Goal: Use online tool/utility: Use online tool/utility

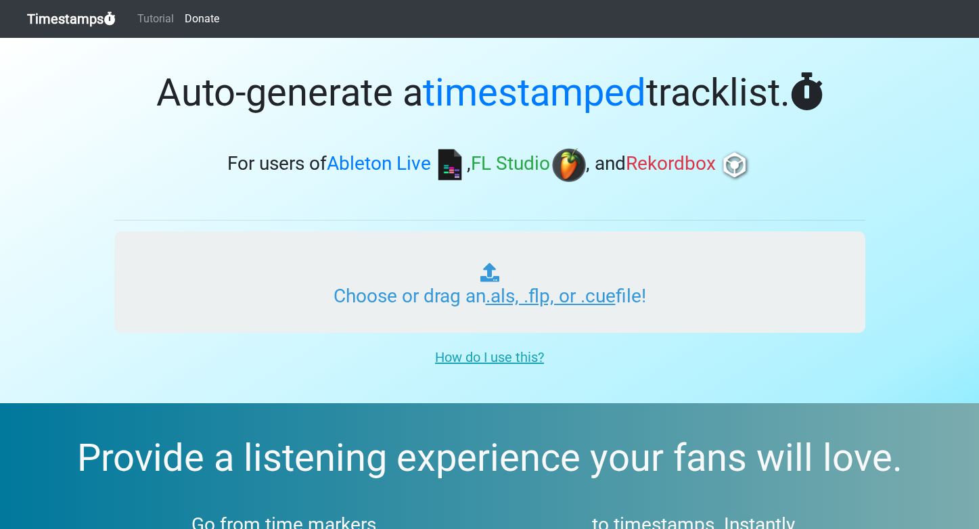
click at [493, 307] on input "Choose or drag an .als, .flp, or .cue file!" at bounding box center [489, 281] width 751 height 101
type input "C:\fakepath\Husfest short.als"
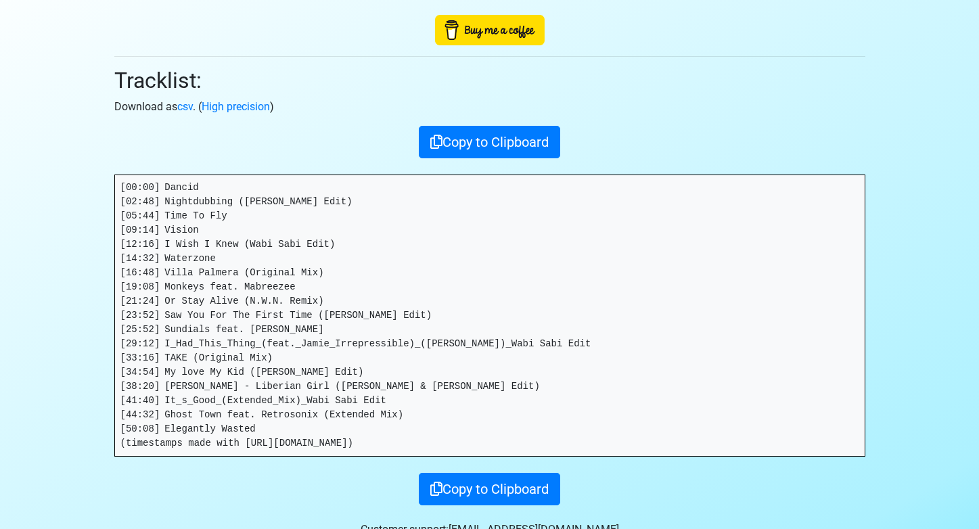
scroll to position [97, 0]
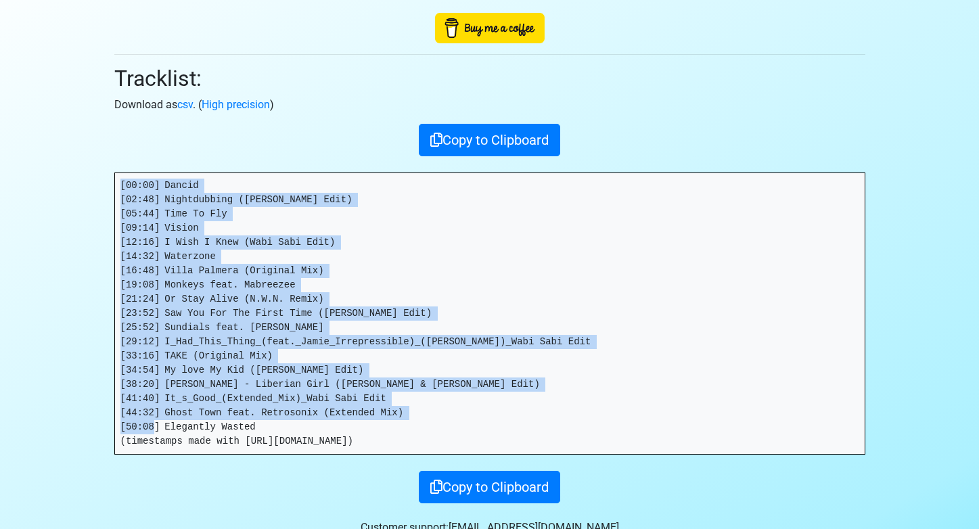
drag, startPoint x: 272, startPoint y: 427, endPoint x: 116, endPoint y: 164, distance: 305.7
click at [116, 164] on div "Thanks for using Timestamps! Tracklist: Download as csv . ( High precision ) Co…" at bounding box center [489, 222] width 771 height 562
copy pre "[00:00] Dancid [02:48] Nightdubbing ([PERSON_NAME] Edit) [05:44] Time To Fly [0…"
